Goal: Task Accomplishment & Management: Manage account settings

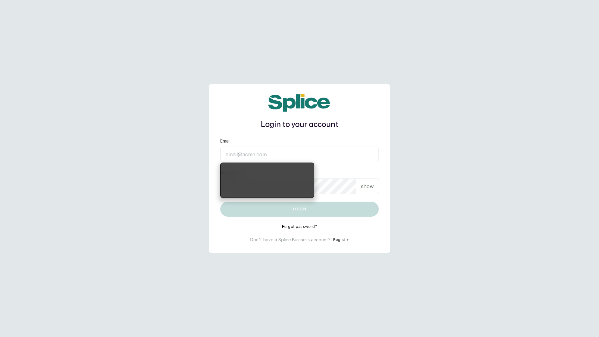
click at [314, 152] on input "Email" at bounding box center [299, 154] width 159 height 16
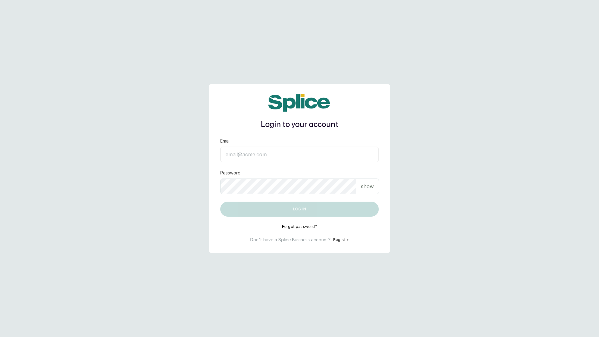
type input "layo@withsplice.com"
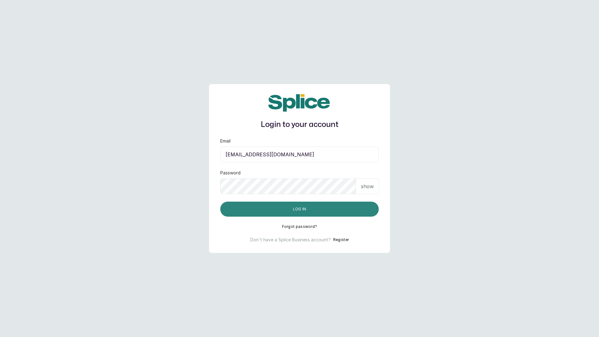
click at [293, 208] on button "Log in" at bounding box center [299, 208] width 159 height 15
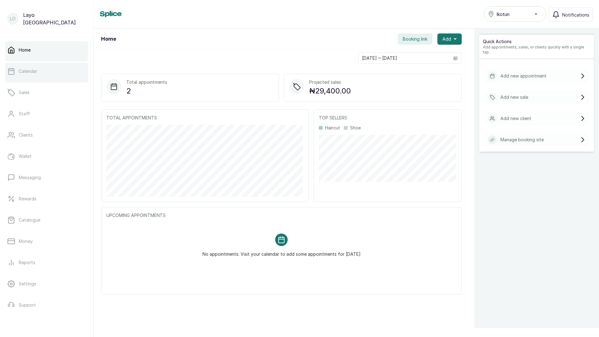
click at [31, 71] on p "Calendar" at bounding box center [28, 71] width 18 height 6
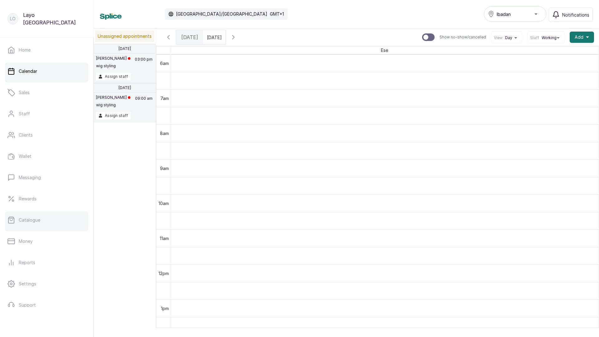
scroll to position [32, 0]
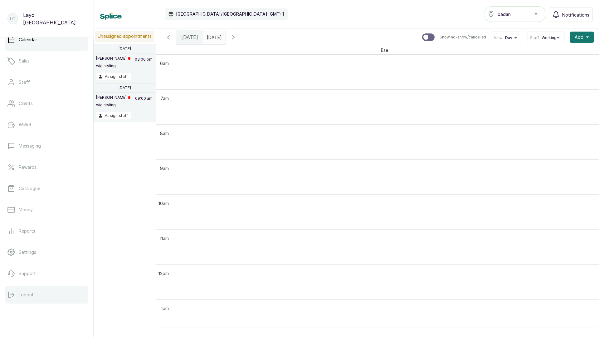
click at [28, 293] on p "Logout" at bounding box center [26, 294] width 15 height 6
